Goal: Information Seeking & Learning: Learn about a topic

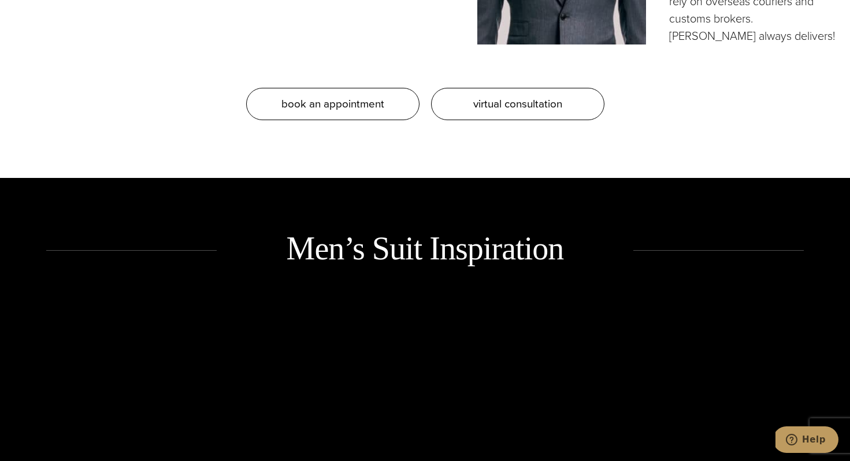
scroll to position [1284, 0]
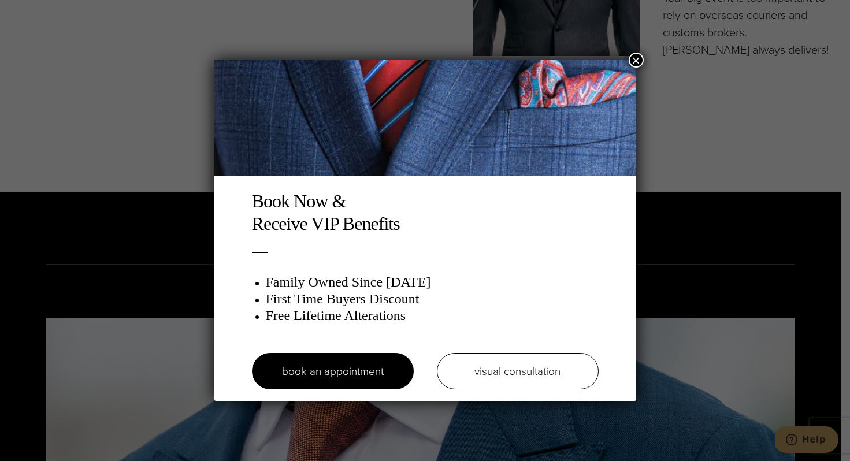
click at [637, 61] on button "×" at bounding box center [636, 60] width 15 height 15
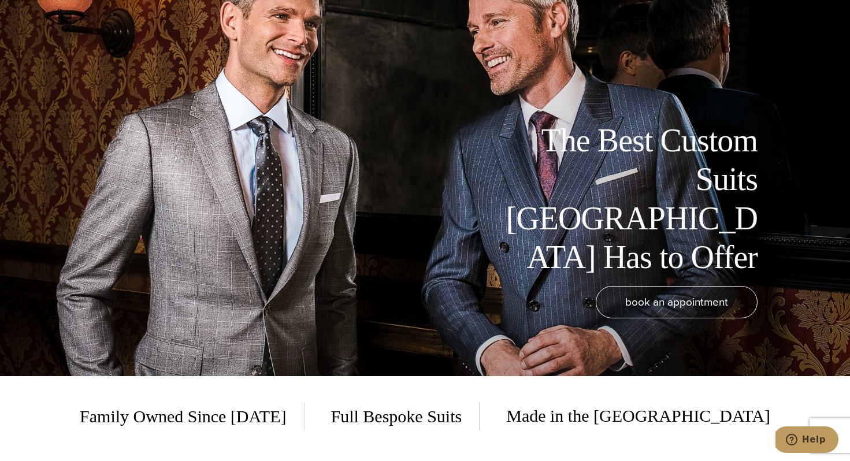
scroll to position [0, 0]
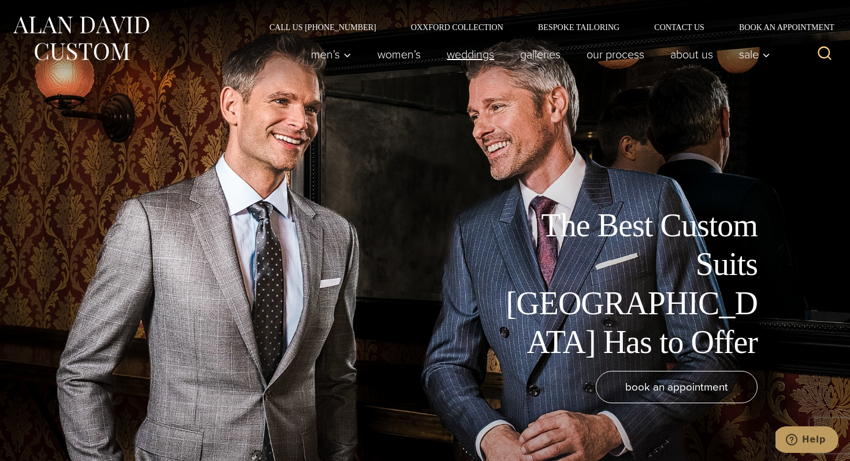
click at [469, 53] on link "weddings" at bounding box center [470, 54] width 73 height 23
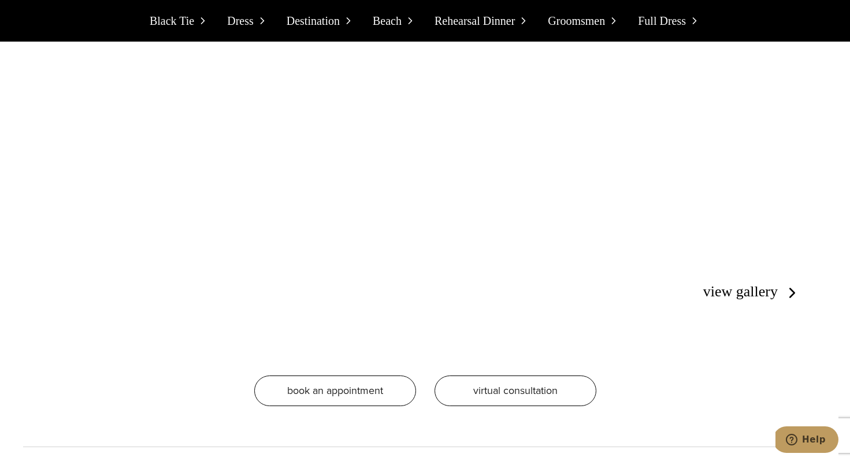
scroll to position [3230, 0]
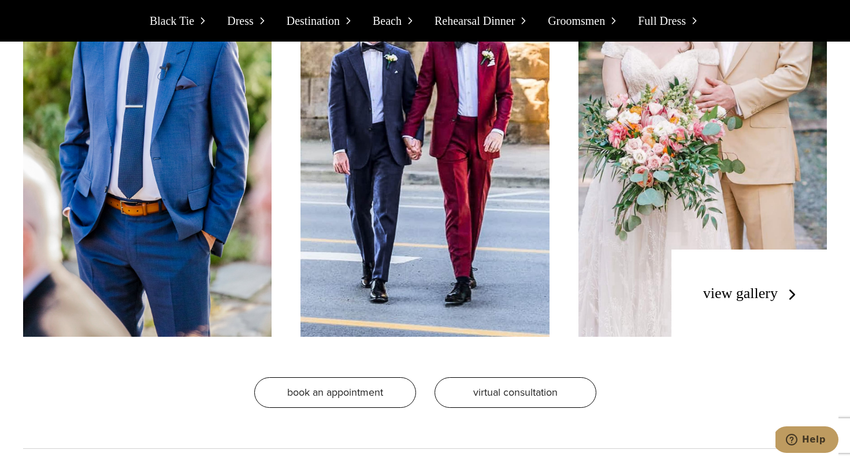
click at [721, 285] on link "view gallery" at bounding box center [753, 293] width 98 height 17
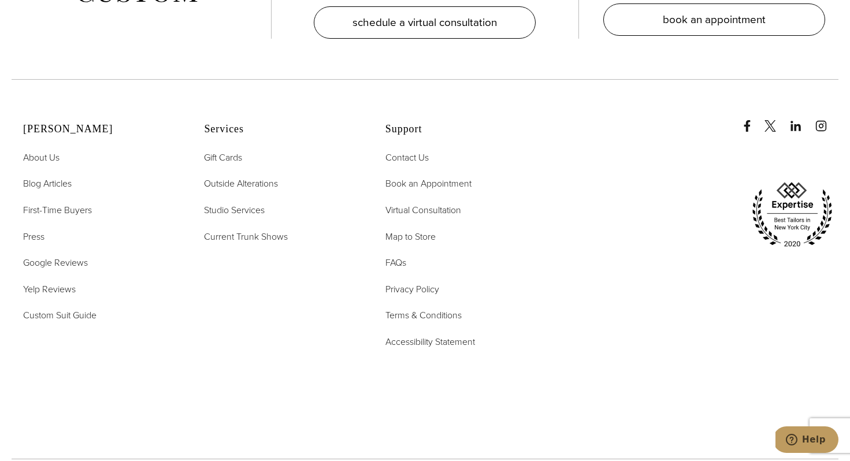
scroll to position [4092, 0]
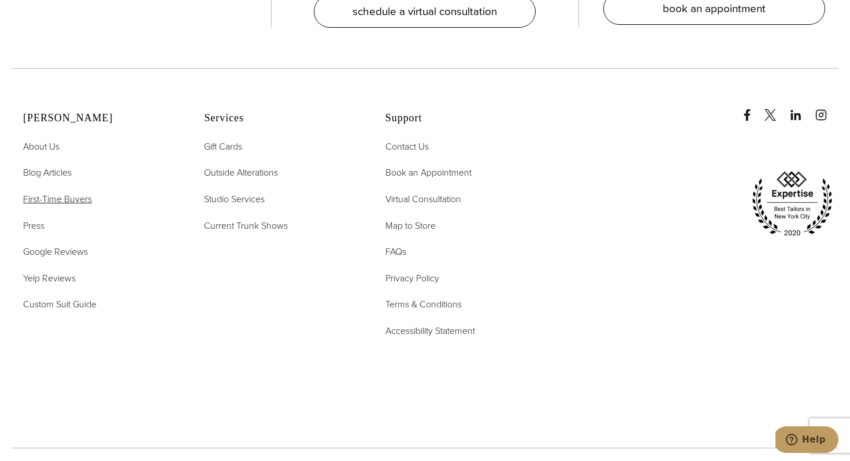
click at [72, 201] on span "First-Time Buyers" at bounding box center [57, 198] width 69 height 13
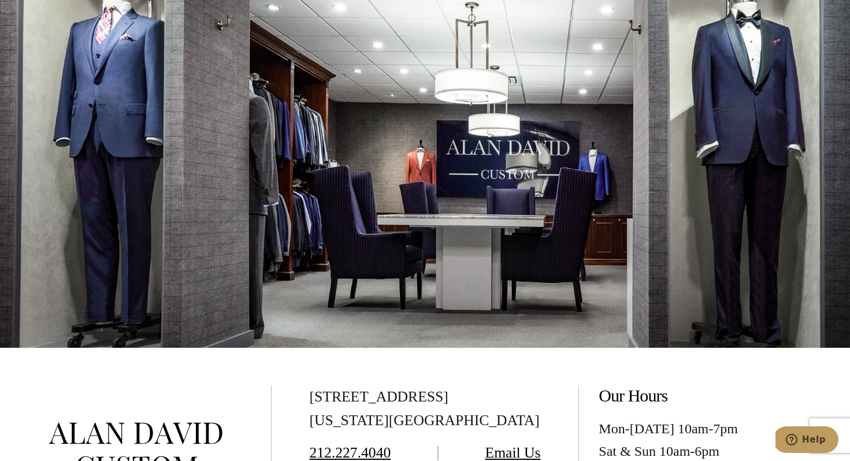
scroll to position [2178, 0]
